Goal: Task Accomplishment & Management: Manage account settings

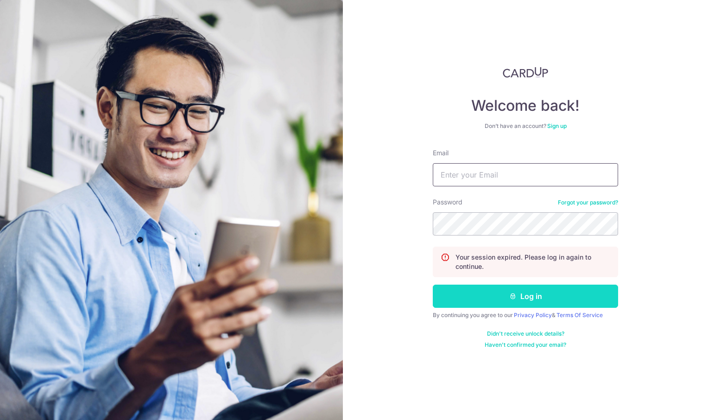
type input "[EMAIL_ADDRESS][DOMAIN_NAME]"
click at [527, 291] on button "Log in" at bounding box center [525, 295] width 185 height 23
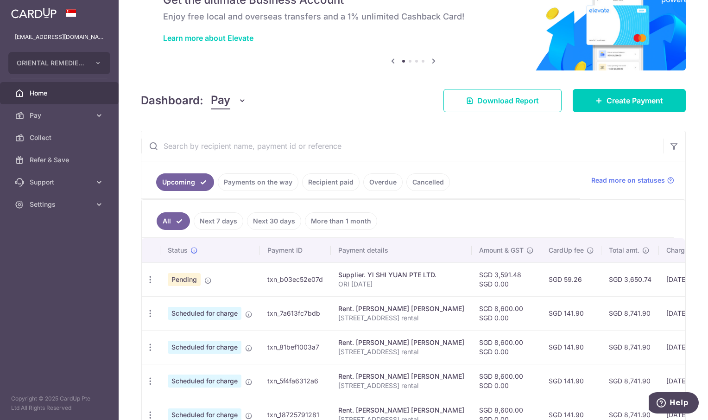
scroll to position [46, 0]
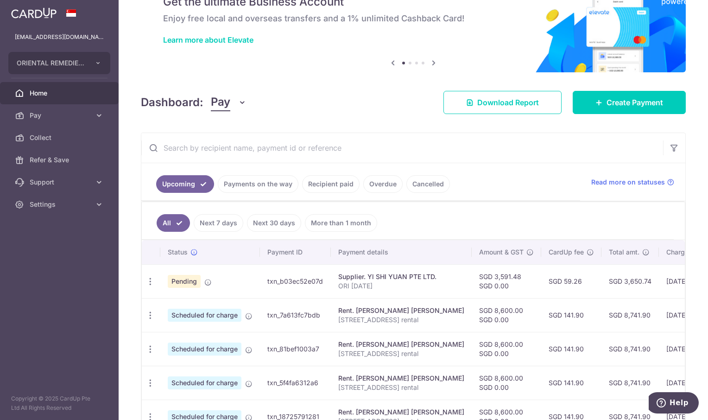
click at [322, 184] on link "Recipient paid" at bounding box center [330, 184] width 57 height 18
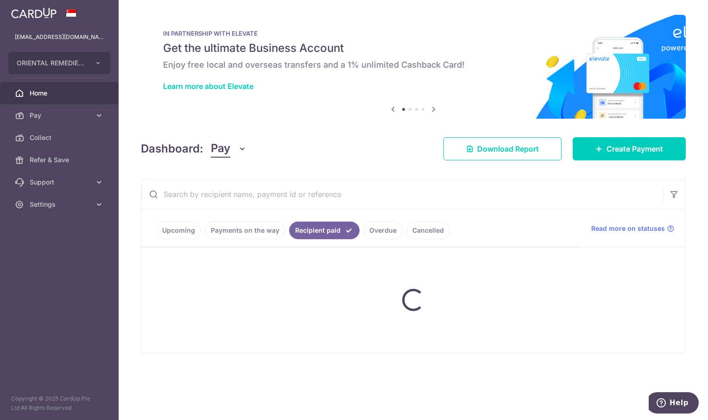
scroll to position [0, 0]
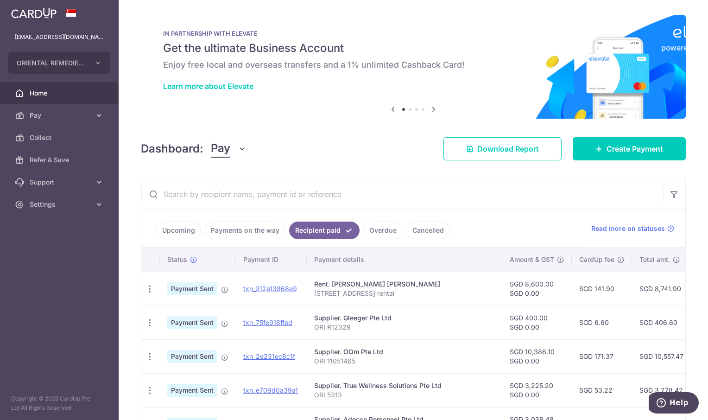
click at [251, 230] on link "Payments on the way" at bounding box center [245, 230] width 81 height 18
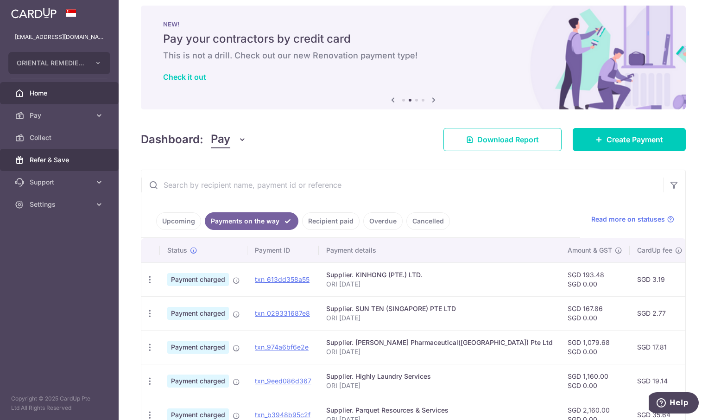
scroll to position [8, 0]
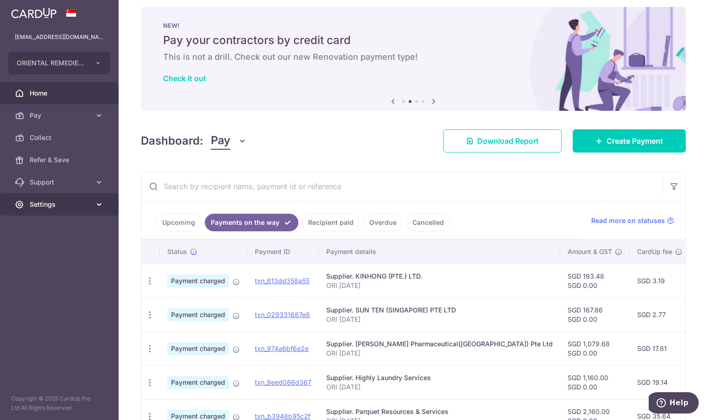
click at [32, 205] on span "Settings" at bounding box center [60, 204] width 61 height 9
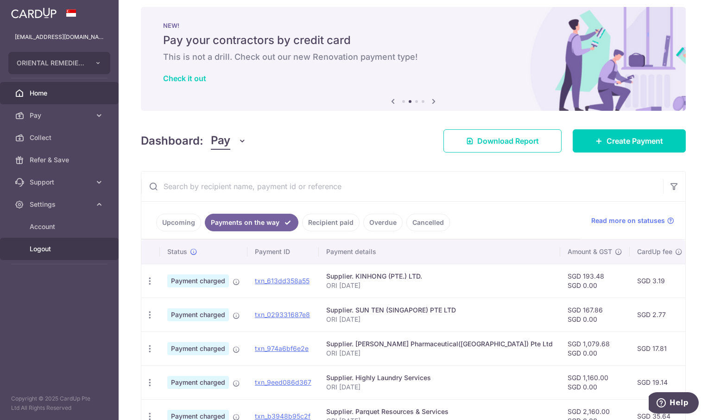
click at [46, 247] on span "Logout" at bounding box center [60, 248] width 61 height 9
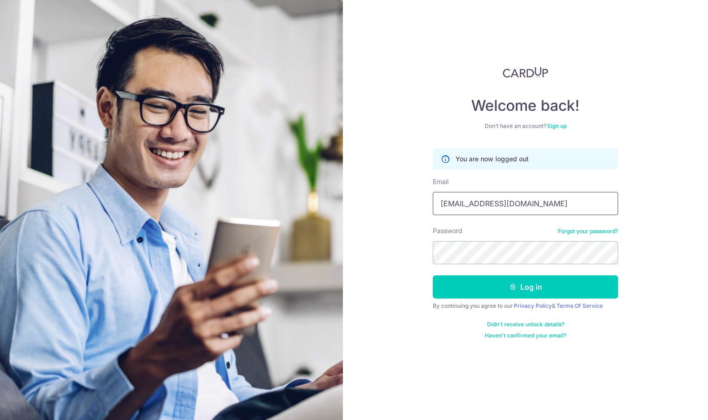
click at [512, 205] on input "meirongchen+ori@orientalremediesgroup.com" at bounding box center [525, 203] width 185 height 23
type input "[EMAIL_ADDRESS][DOMAIN_NAME]"
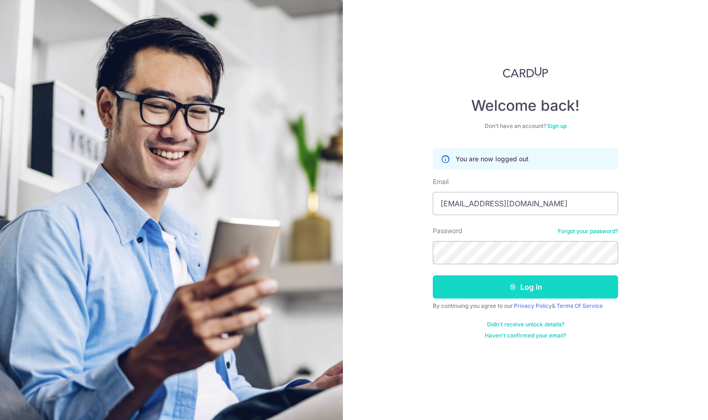
click at [530, 295] on button "Log in" at bounding box center [525, 286] width 185 height 23
